Goal: Task Accomplishment & Management: Use online tool/utility

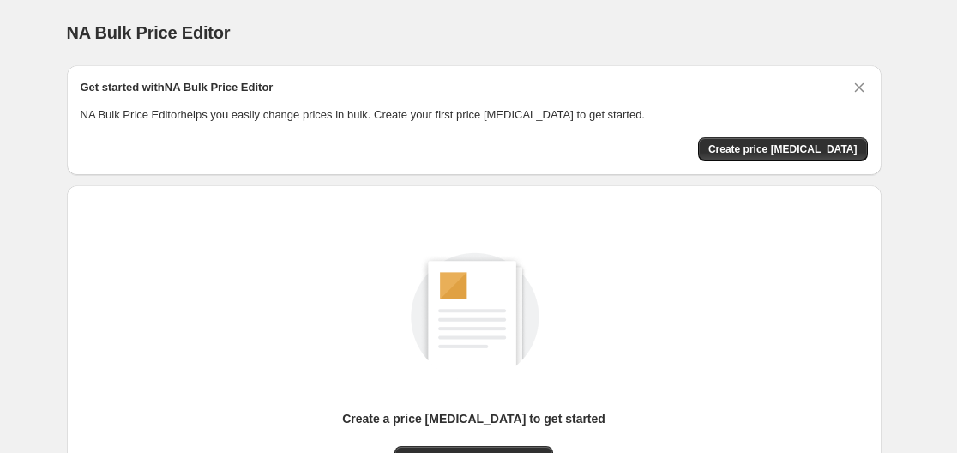
scroll to position [189, 0]
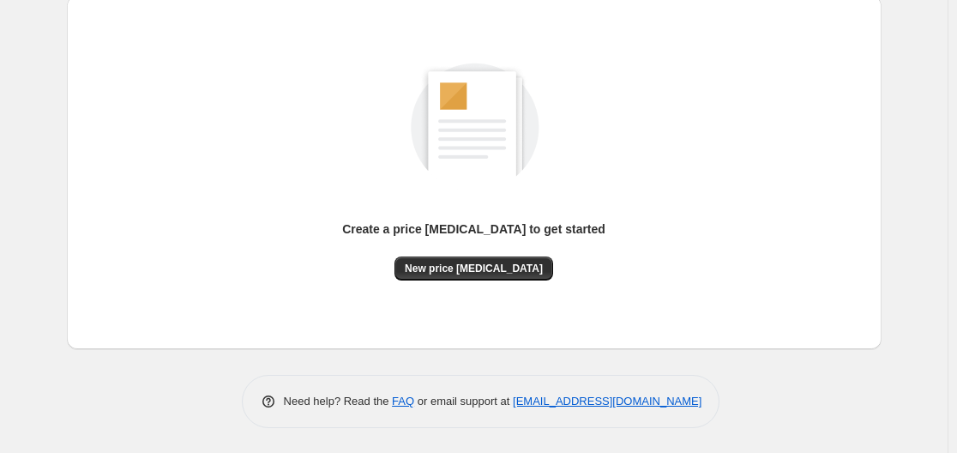
click at [489, 250] on div "Create a price [MEDICAL_DATA] to get started" at bounding box center [473, 238] width 263 height 36
click at [484, 261] on button "New price [MEDICAL_DATA]" at bounding box center [473, 268] width 159 height 24
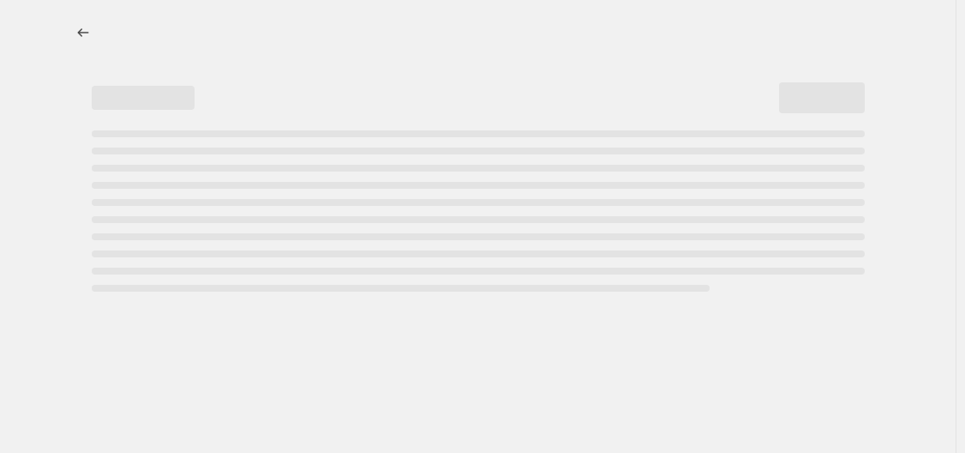
select select "percentage"
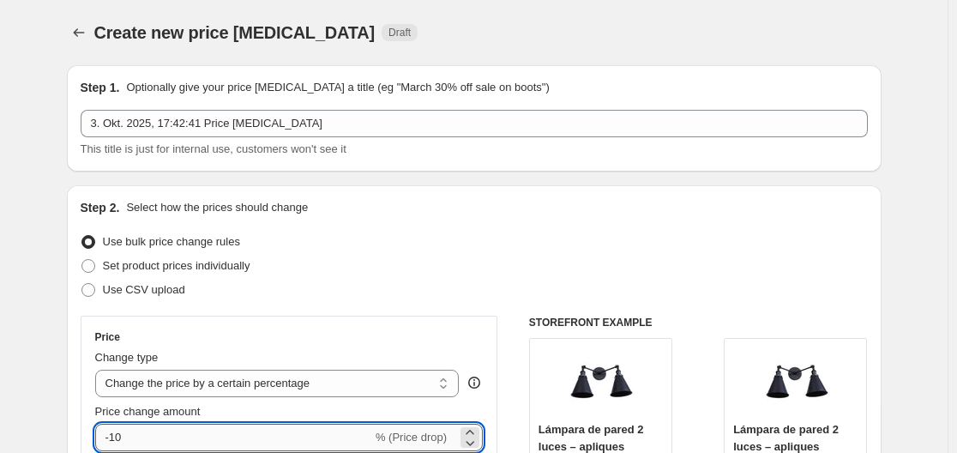
click at [322, 442] on input "-10" at bounding box center [233, 437] width 277 height 27
type input "-1"
type input "-35"
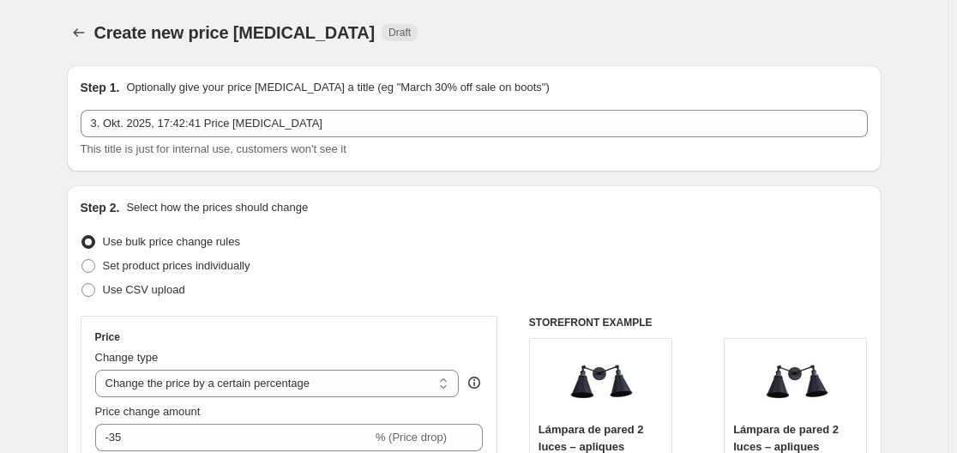
scroll to position [1392, 0]
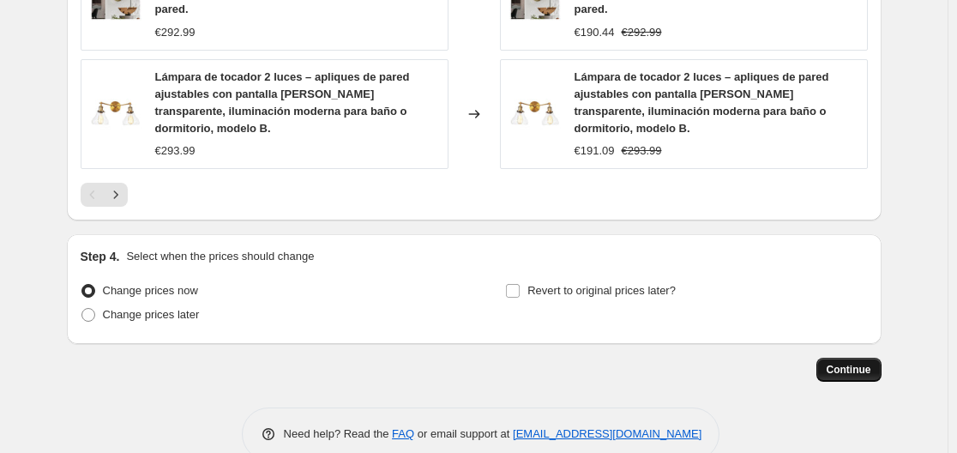
click at [872, 358] on button "Continue" at bounding box center [848, 370] width 65 height 24
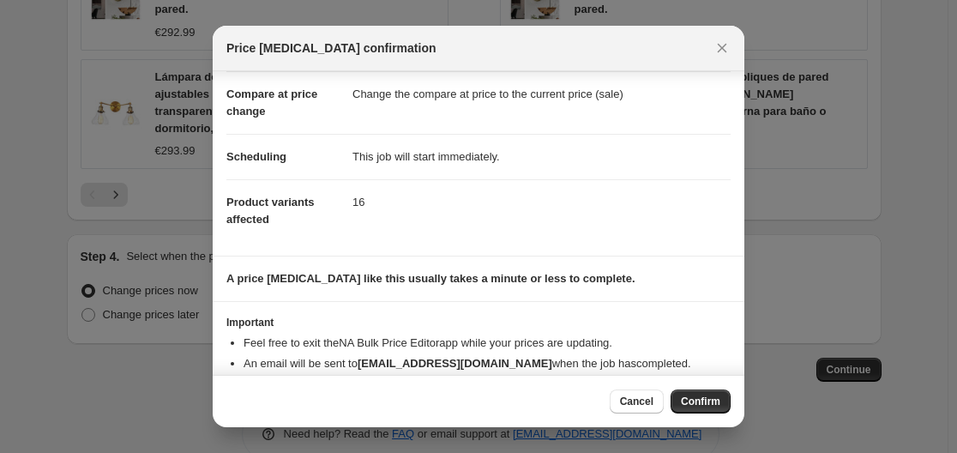
scroll to position [111, 0]
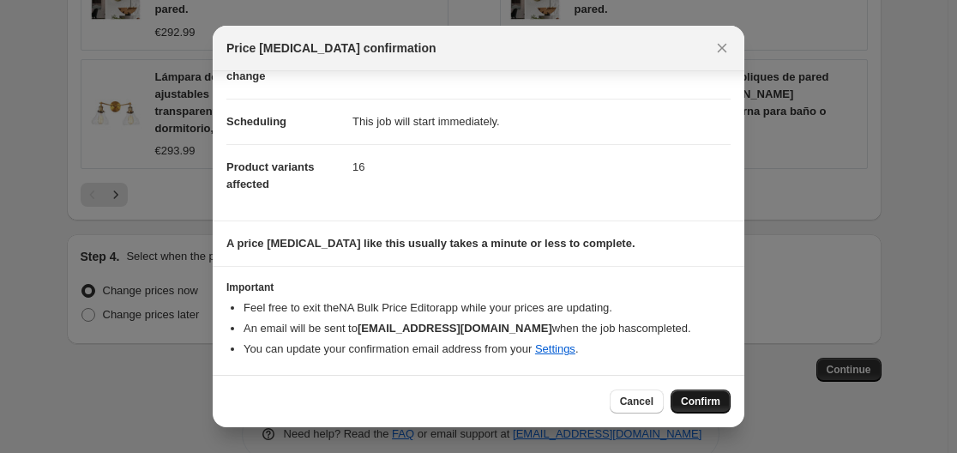
click at [697, 404] on span "Confirm" at bounding box center [700, 401] width 39 height 14
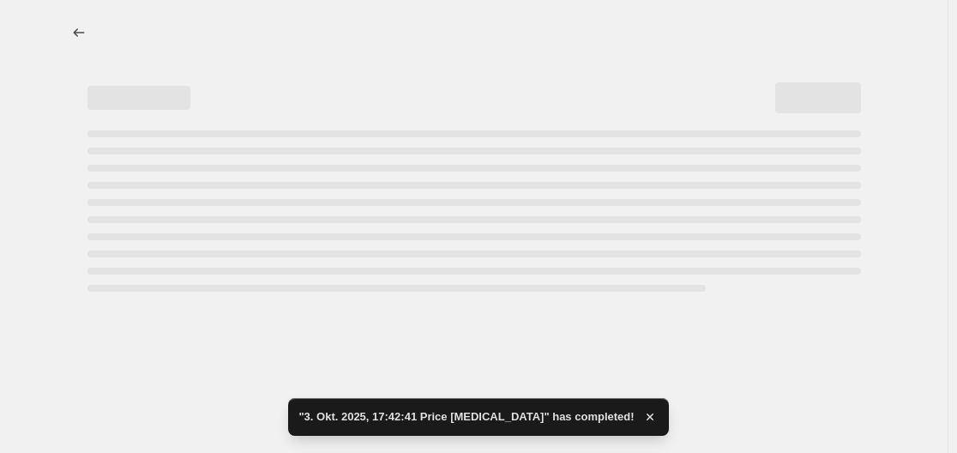
select select "percentage"
